Goal: Task Accomplishment & Management: Complete application form

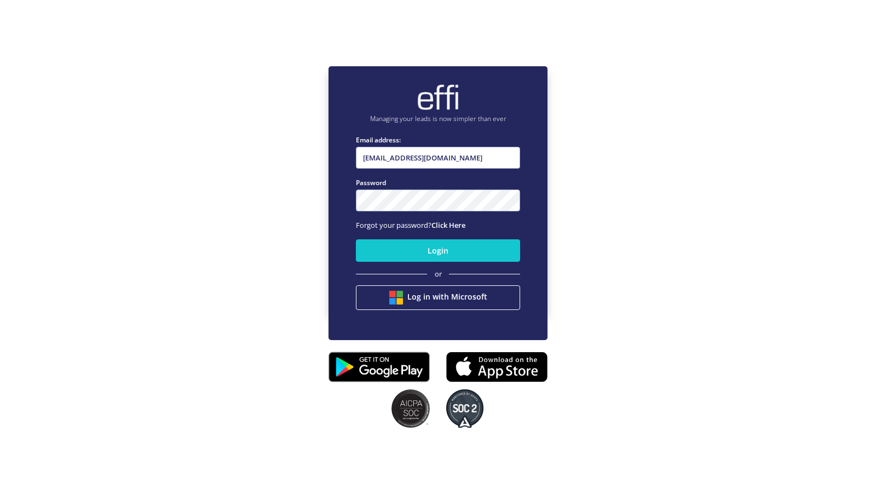
click at [453, 152] on input "[EMAIL_ADDRESS][DOMAIN_NAME]" at bounding box center [438, 158] width 164 height 22
type input "[EMAIL_ADDRESS][DOMAIN_NAME]"
click at [407, 249] on button "Login" at bounding box center [438, 250] width 164 height 22
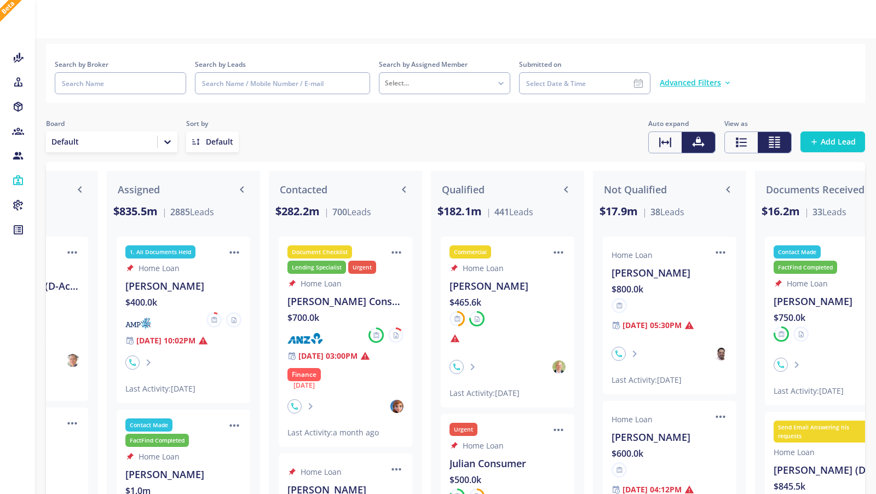
scroll to position [0, 148]
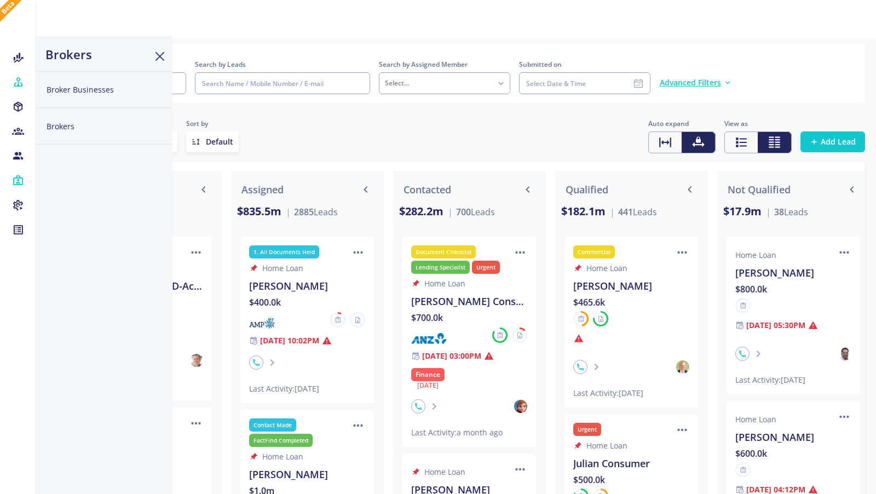
click at [56, 83] on button "Broker Businesses" at bounding box center [104, 89] width 137 height 37
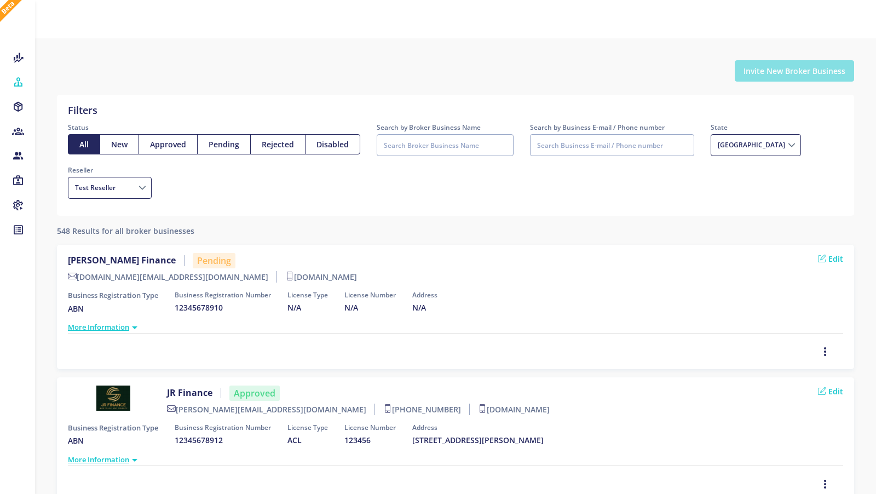
click at [770, 71] on button "Invite New Broker Business" at bounding box center [794, 70] width 119 height 21
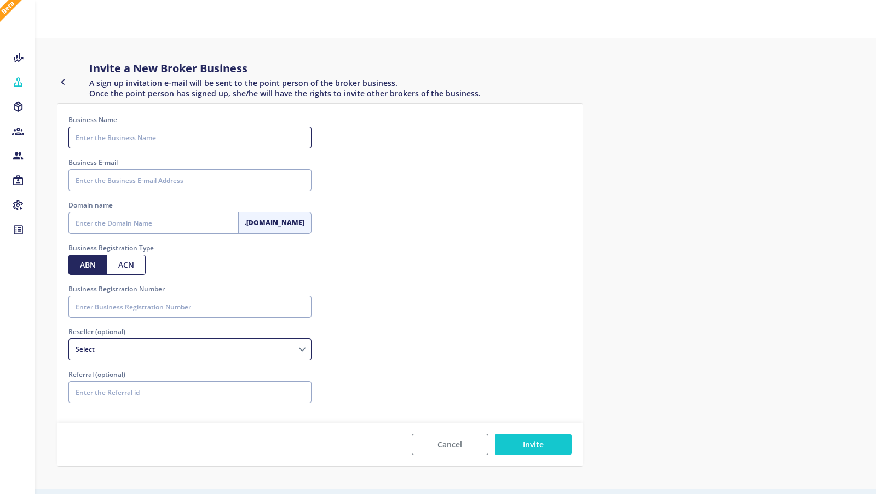
click at [140, 135] on input "Business Name" at bounding box center [189, 137] width 243 height 22
click at [94, 171] on input "Business E-mail" at bounding box center [189, 180] width 243 height 22
paste input "[EMAIL_ADDRESS][PERSON_NAME][DOMAIN_NAME]"
type input "[EMAIL_ADDRESS][PERSON_NAME][DOMAIN_NAME]"
click at [102, 130] on input "Business Name" at bounding box center [189, 137] width 243 height 22
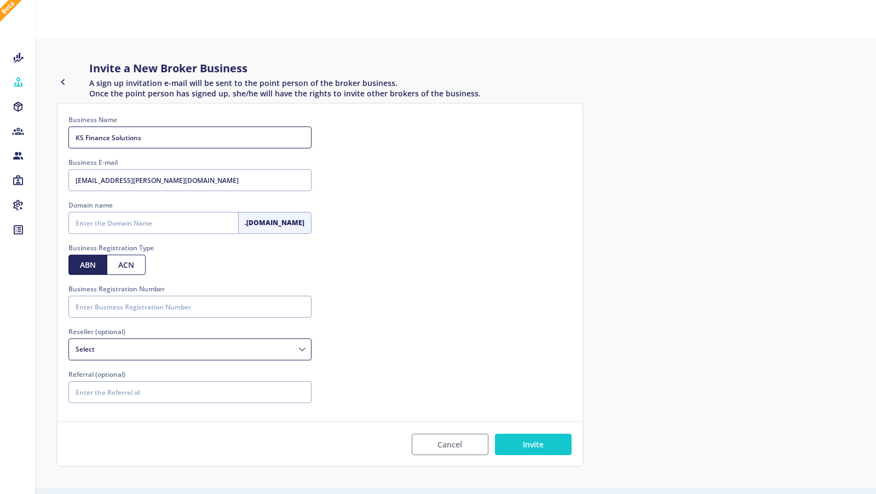
type input "KS Finance Solutions"
click at [102, 217] on input "Domain name" at bounding box center [153, 223] width 170 height 22
type input "ksfinance"
click at [122, 139] on input "KS Finance Solutions" at bounding box center [189, 137] width 243 height 22
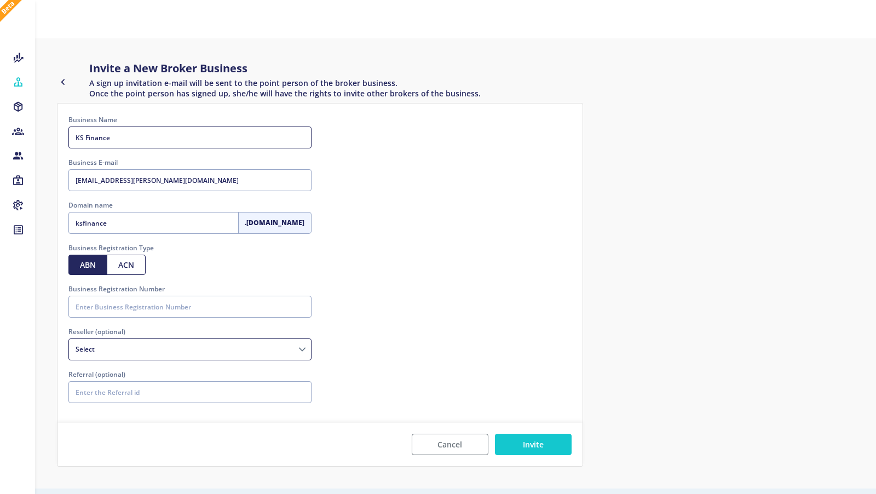
type input "KS Finance"
click at [119, 307] on input "Business Registration Number" at bounding box center [189, 307] width 243 height 22
click at [148, 310] on input "Business Registration Number" at bounding box center [189, 307] width 243 height 22
paste input "66668301988"
type input "66668301988"
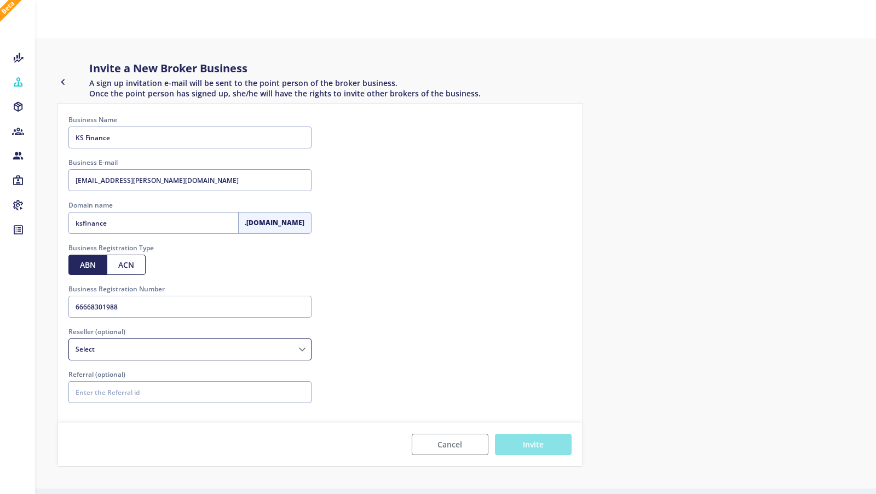
click at [543, 444] on button "Invite" at bounding box center [533, 444] width 77 height 21
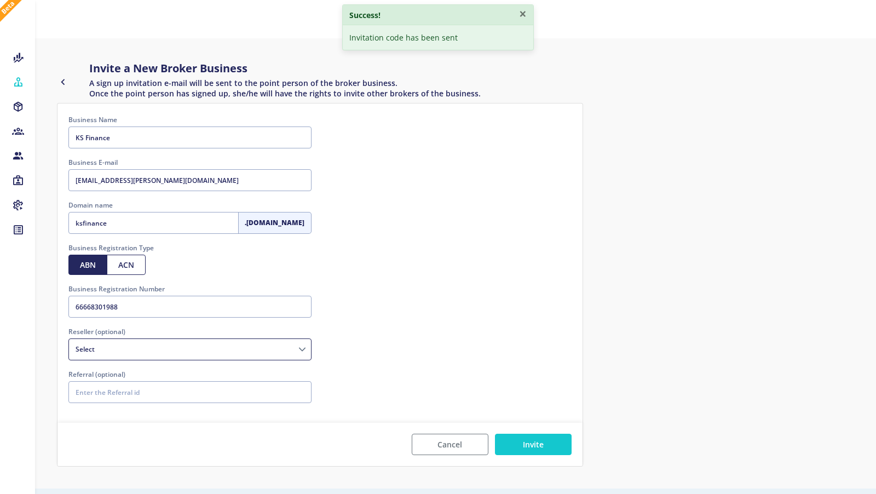
select select
